Goal: Navigation & Orientation: Find specific page/section

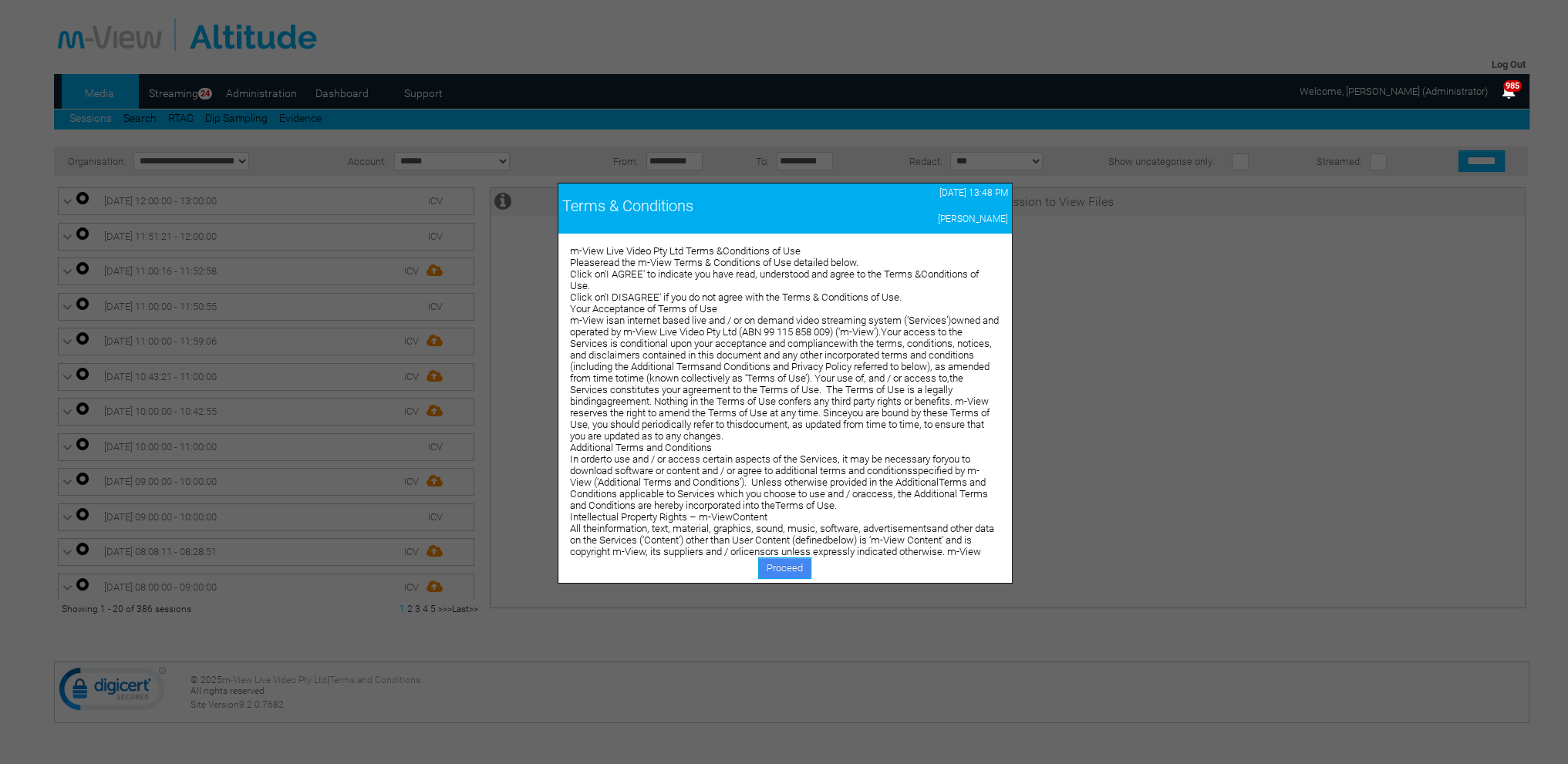
click at [780, 566] on link "Proceed" at bounding box center [785, 568] width 53 height 21
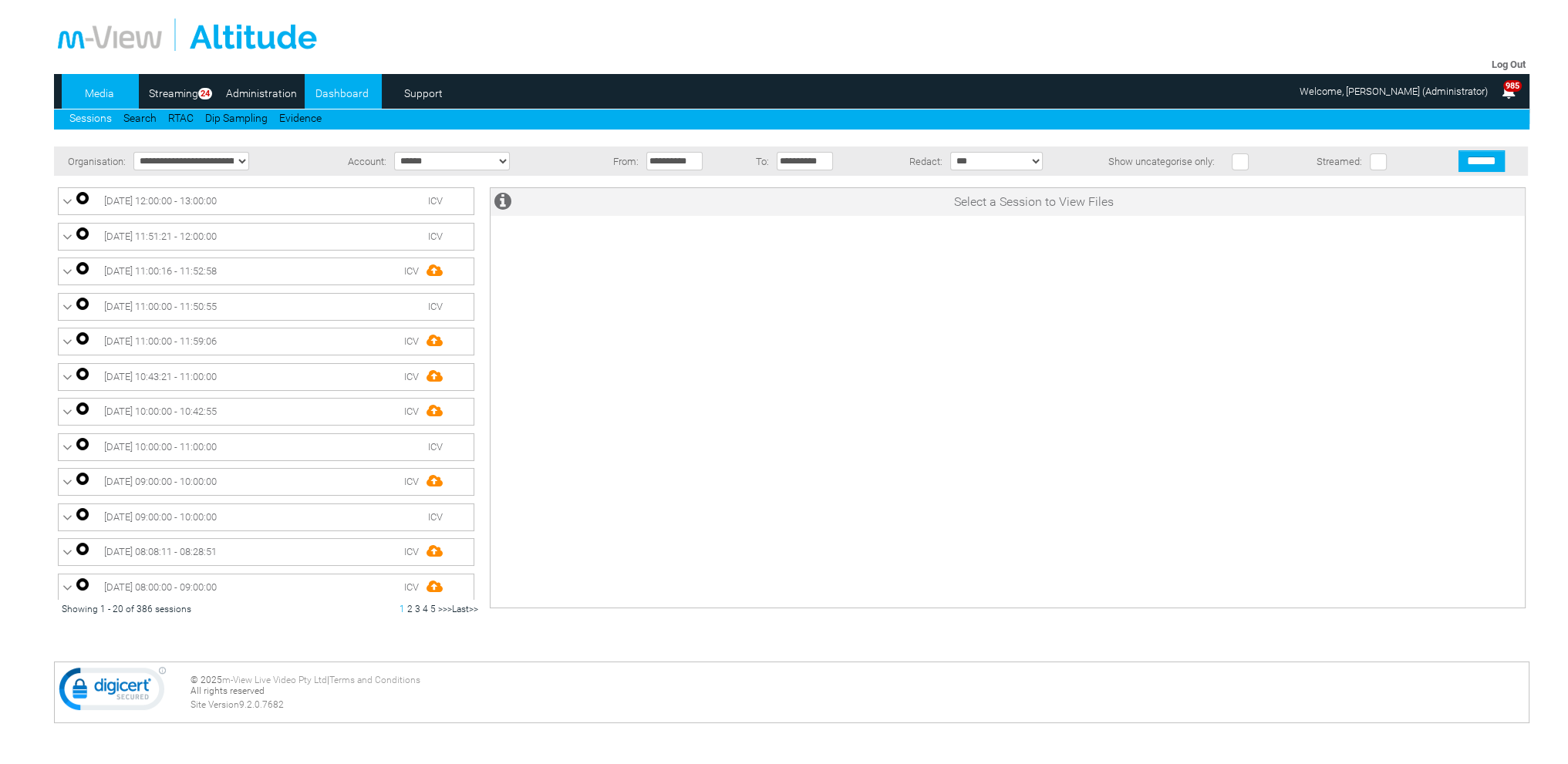
click at [349, 103] on link "Dashboard" at bounding box center [342, 93] width 75 height 23
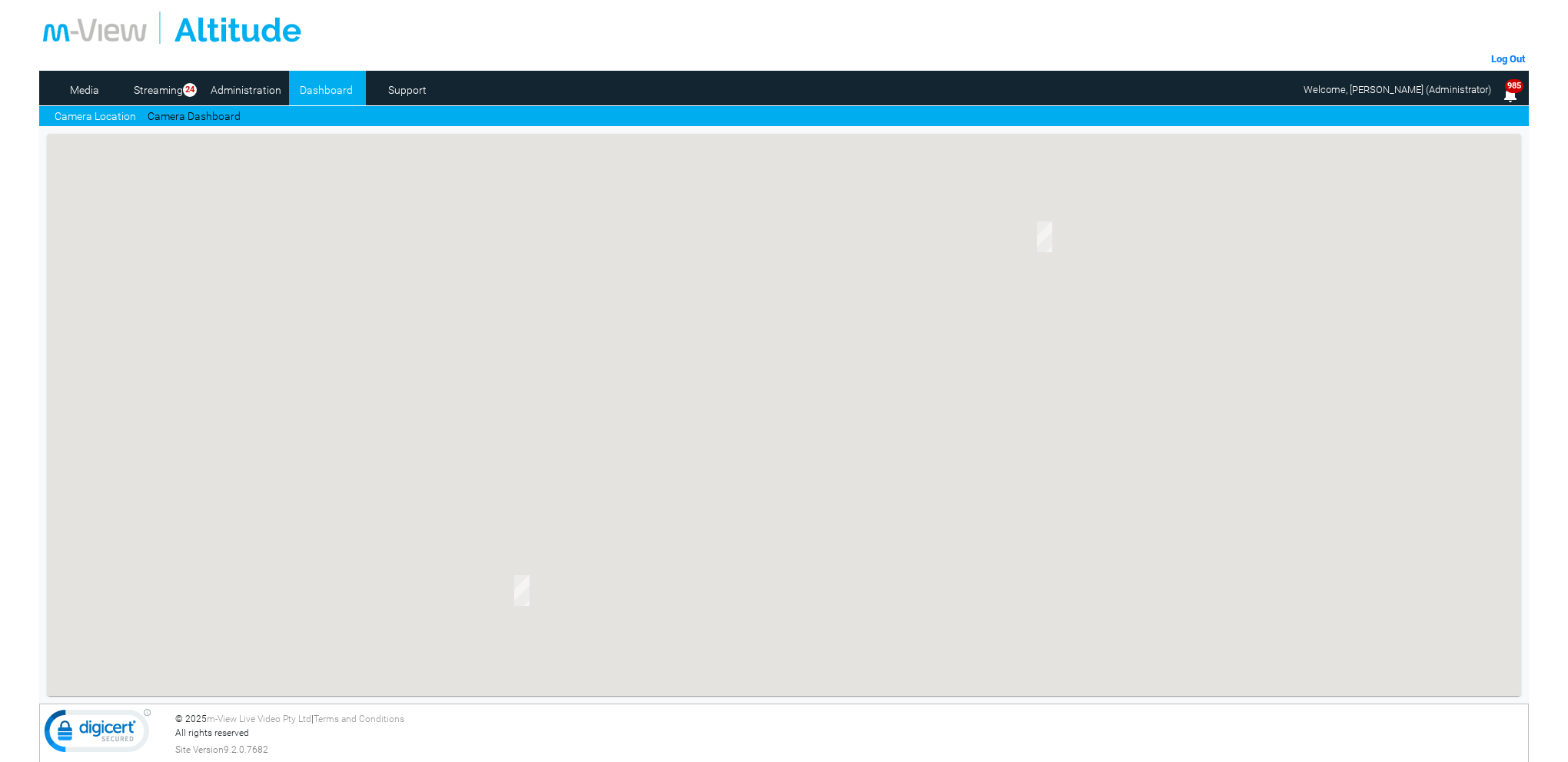
click at [211, 116] on link "Camera Dashboard" at bounding box center [194, 116] width 93 height 16
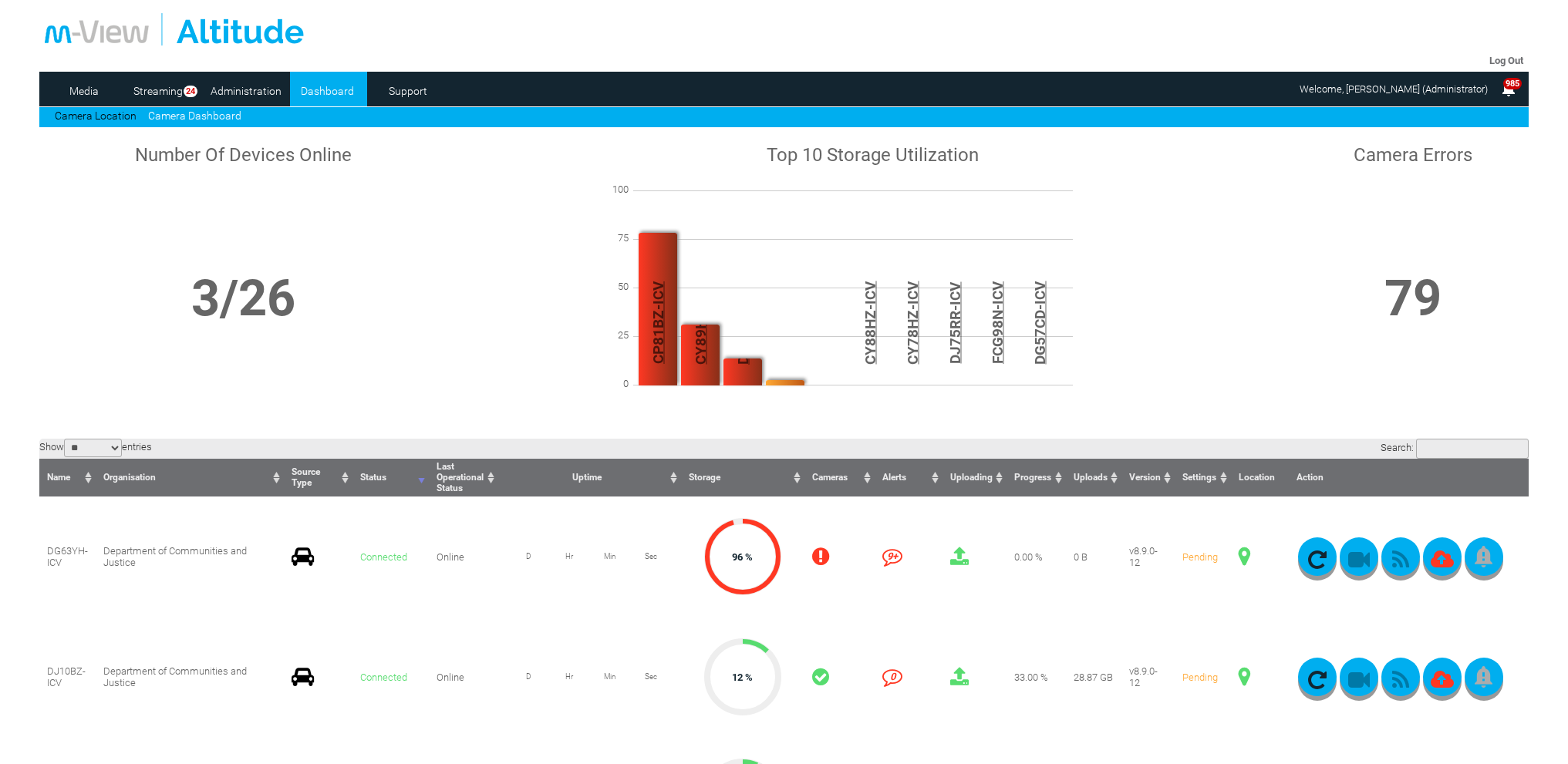
scroll to position [232, 0]
